Goal: Task Accomplishment & Management: Manage account settings

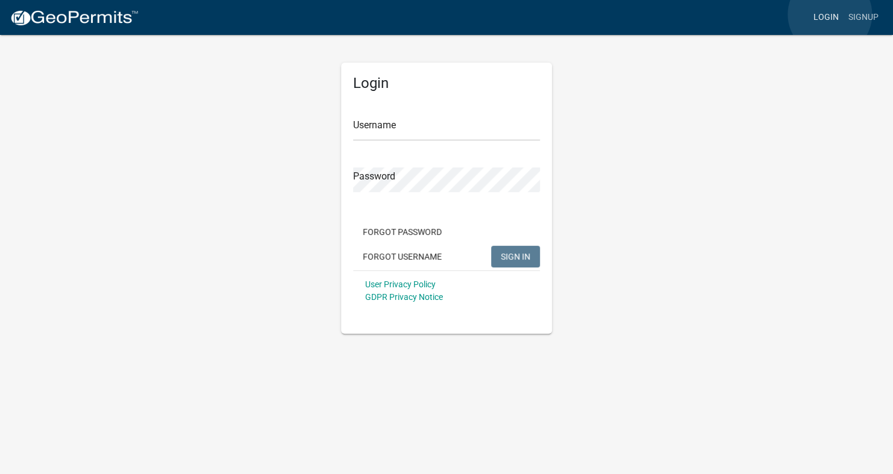
click at [830, 14] on link "Login" at bounding box center [826, 17] width 35 height 23
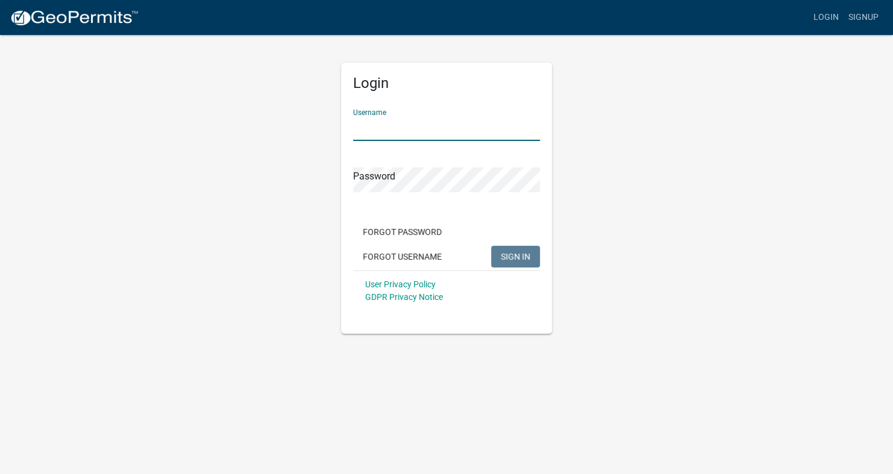
click at [434, 116] on input "Username" at bounding box center [446, 128] width 187 height 25
type input "Ryoung9988"
click at [417, 195] on form "Username Ryoung9988 Password Forgot Password Forgot Username SIGN IN User Priva…" at bounding box center [446, 205] width 187 height 212
click at [407, 196] on form "Username Ryoung9988 Password Forgot Password Forgot Username SIGN IN User Priva…" at bounding box center [446, 205] width 187 height 212
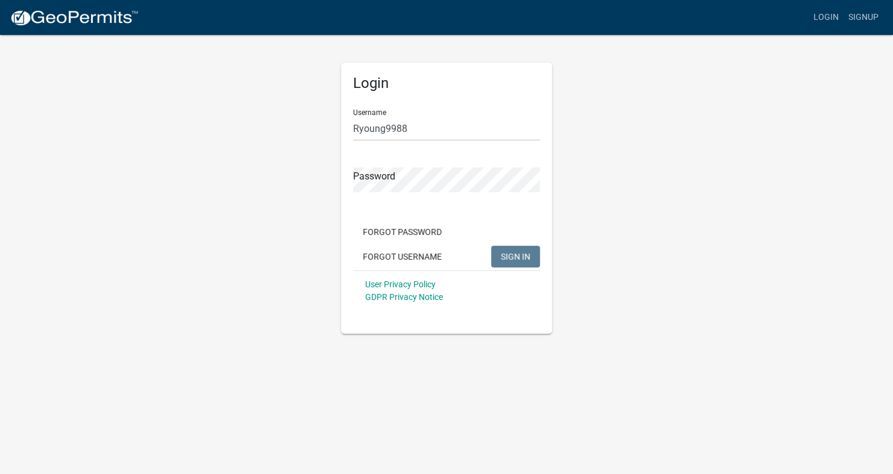
click at [407, 196] on form "Username Ryoung9988 Password Forgot Password Forgot Username SIGN IN User Priva…" at bounding box center [446, 205] width 187 height 212
click at [374, 193] on form "Username Ryoung9988 Password Forgot Password Forgot Username SIGN IN User Priva…" at bounding box center [446, 205] width 187 height 212
click at [611, 256] on div "Login Username Ryoung9988 Password Forgot Password Forgot Username SIGN IN User…" at bounding box center [446, 184] width 687 height 300
click at [491, 246] on button "SIGN IN" at bounding box center [515, 257] width 49 height 22
